Goal: Information Seeking & Learning: Stay updated

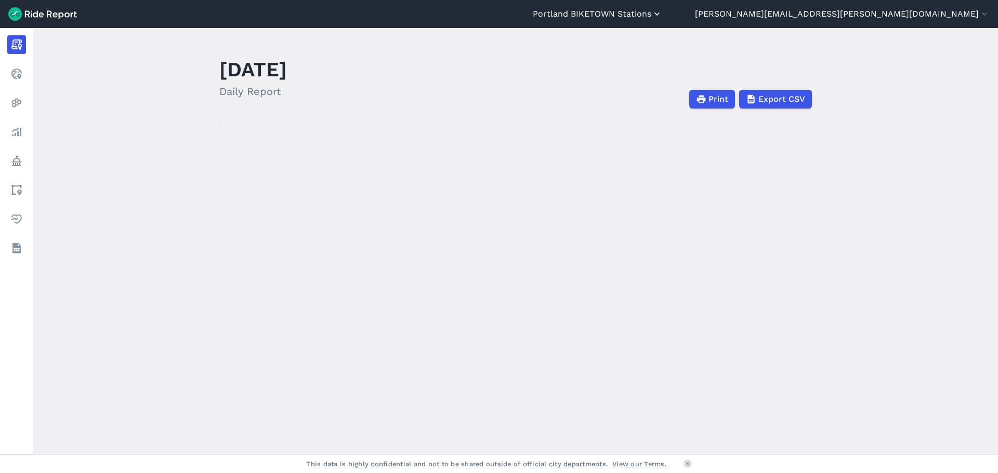
click at [662, 19] on button "Portland BIKETOWN Stations" at bounding box center [597, 14] width 129 height 12
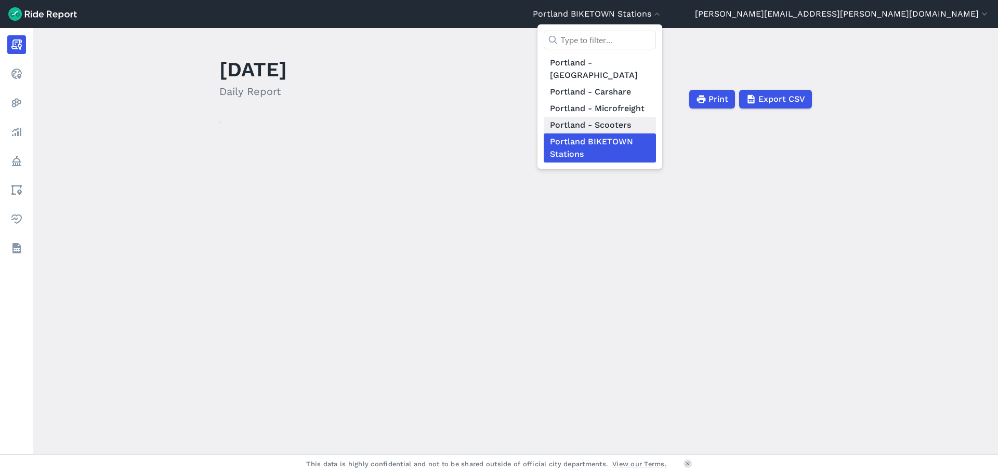
click at [656, 117] on link "Portland - Scooters" at bounding box center [600, 125] width 112 height 17
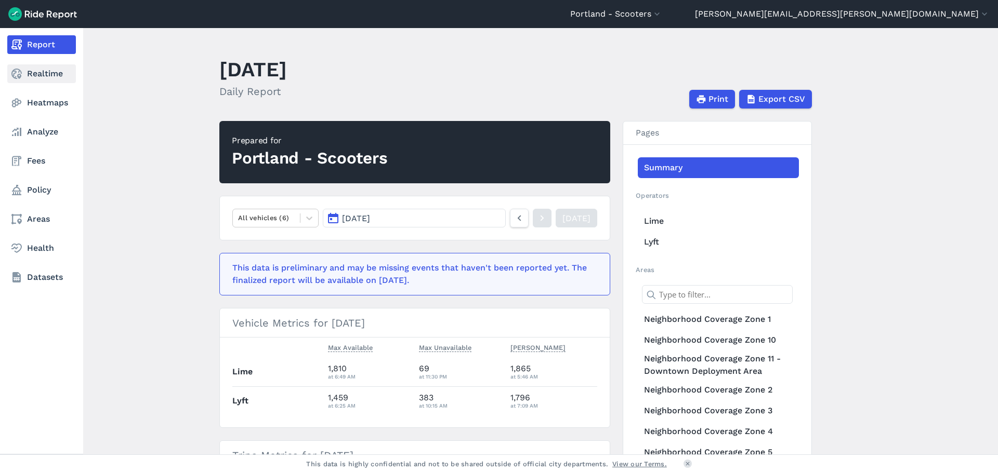
click at [28, 75] on link "Realtime" at bounding box center [41, 73] width 69 height 19
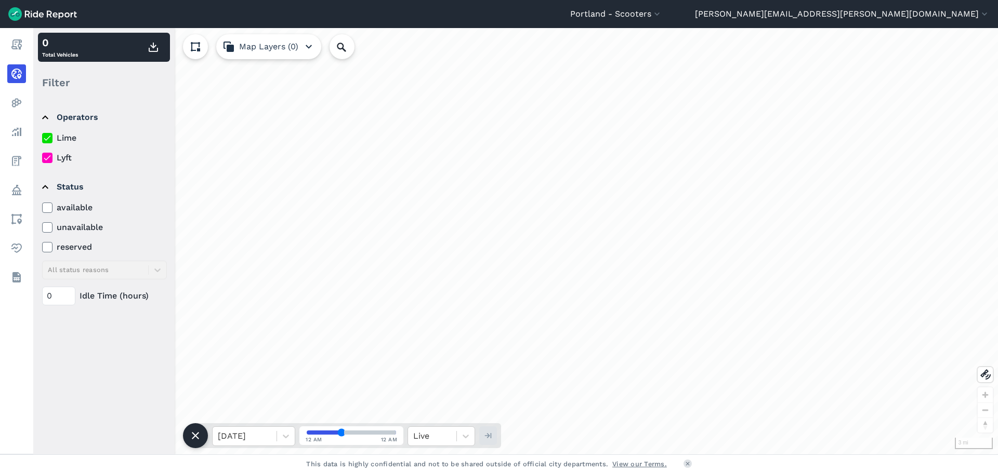
click at [62, 138] on label "Lime" at bounding box center [104, 138] width 125 height 12
click at [42, 138] on input "Lime" at bounding box center [42, 135] width 0 height 7
click at [286, 440] on icon at bounding box center [286, 436] width 10 height 10
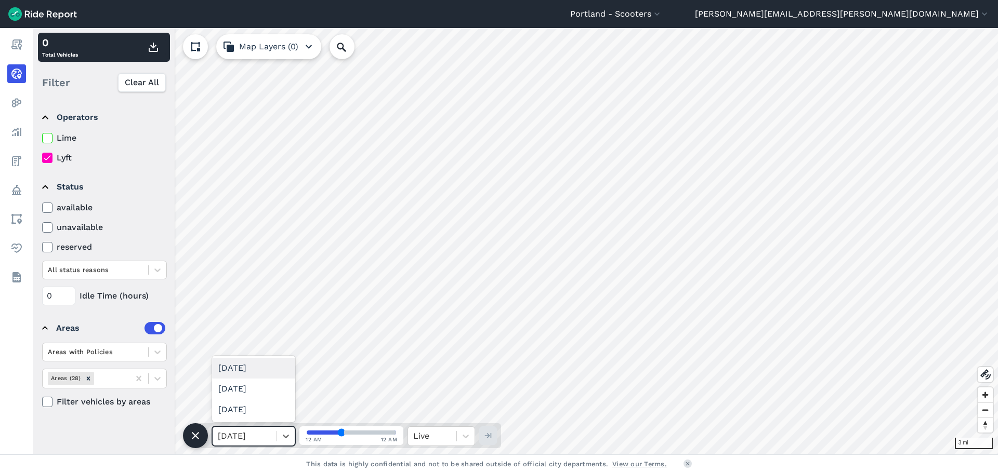
click at [255, 371] on div "[DATE]" at bounding box center [253, 368] width 83 height 21
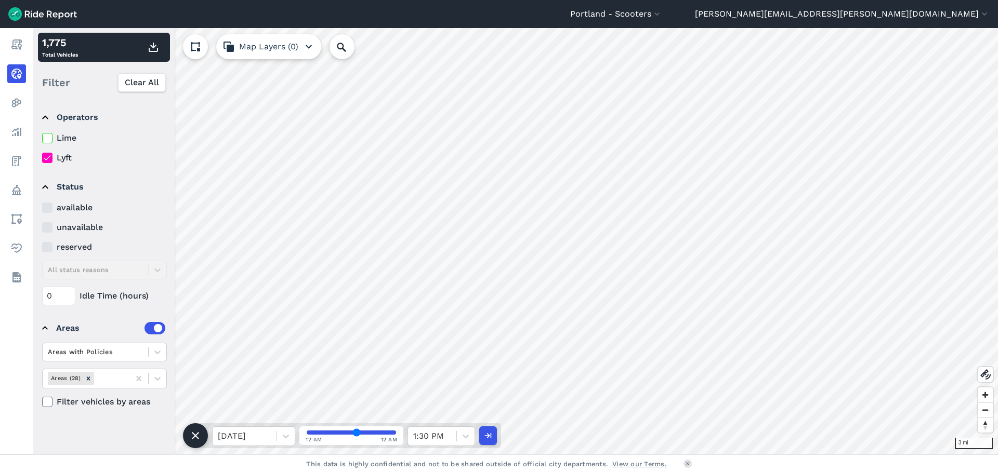
drag, startPoint x: 340, startPoint y: 433, endPoint x: 356, endPoint y: 428, distance: 17.1
click at [356, 431] on input "range" at bounding box center [351, 433] width 89 height 4
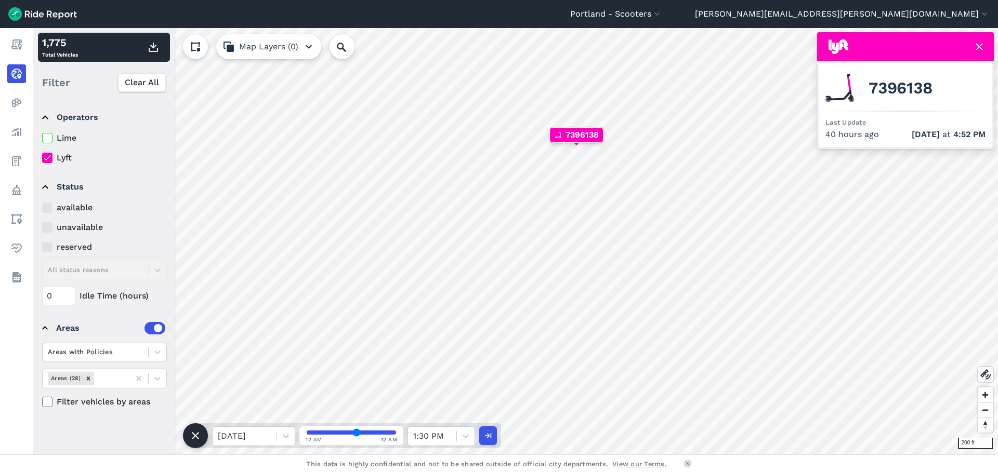
click at [61, 139] on label "Lime" at bounding box center [104, 138] width 125 height 12
click at [42, 139] on input "Lime" at bounding box center [42, 135] width 0 height 7
click at [57, 157] on label "Lyft" at bounding box center [104, 158] width 125 height 12
click at [42, 157] on input "Lyft" at bounding box center [42, 155] width 0 height 7
drag, startPoint x: 359, startPoint y: 433, endPoint x: 380, endPoint y: 432, distance: 20.8
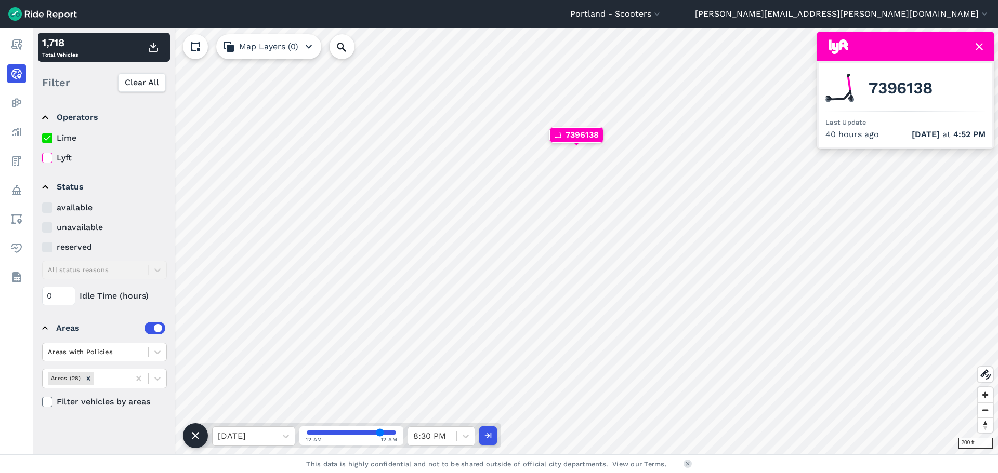
type input "82"
click at [380, 432] on input "range" at bounding box center [351, 433] width 89 height 4
click at [997, 241] on html "Portland - Scooters [GEOGRAPHIC_DATA] - BIKETOWN [GEOGRAPHIC_DATA] - [GEOGRAPHI…" at bounding box center [499, 236] width 998 height 473
click at [357, 0] on html "Portland - Scooters [GEOGRAPHIC_DATA] - BIKETOWN [GEOGRAPHIC_DATA] - [GEOGRAPHI…" at bounding box center [499, 236] width 998 height 473
